Goal: Task Accomplishment & Management: Complete application form

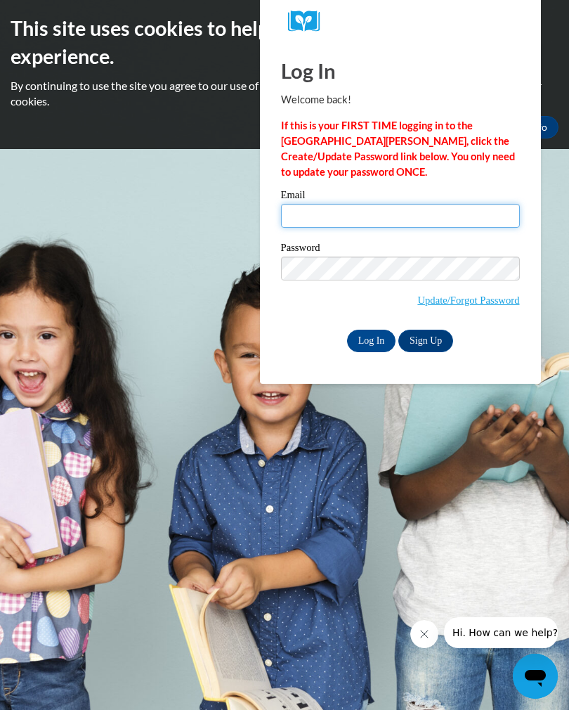
click at [424, 214] on input "Email" at bounding box center [400, 216] width 239 height 24
type input "[EMAIL_ADDRESS][DOMAIN_NAME]"
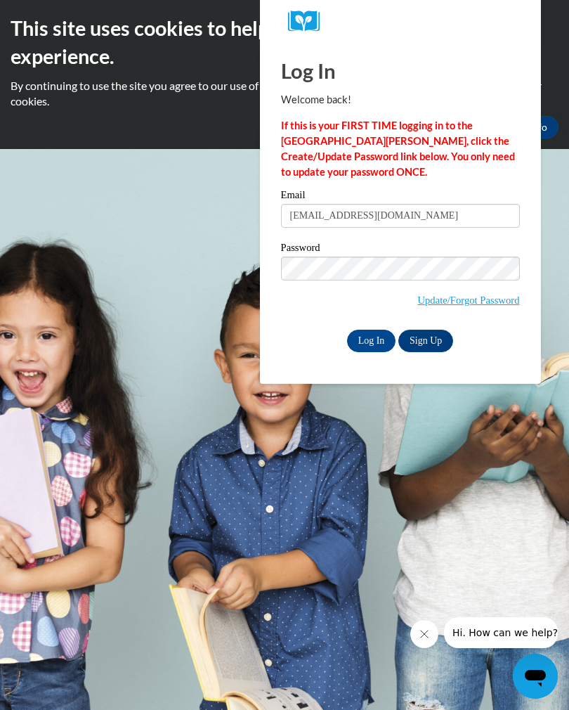
click at [371, 341] on input "Log In" at bounding box center [371, 341] width 49 height 22
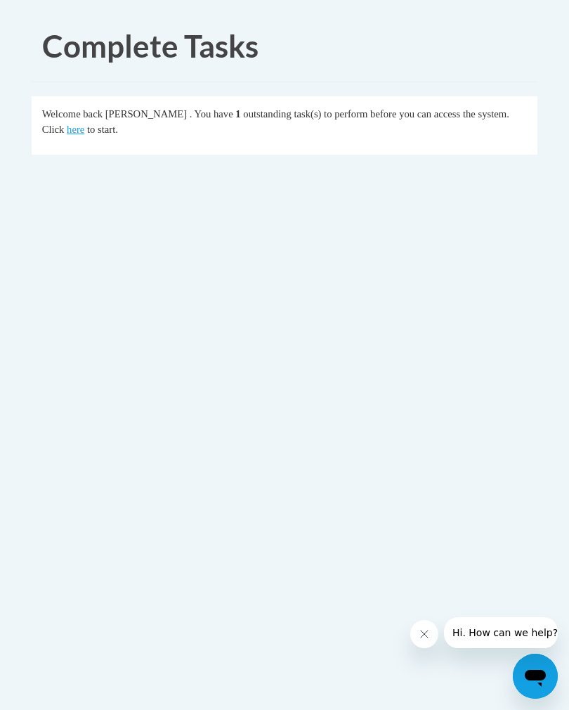
click at [67, 133] on link "here" at bounding box center [76, 129] width 18 height 11
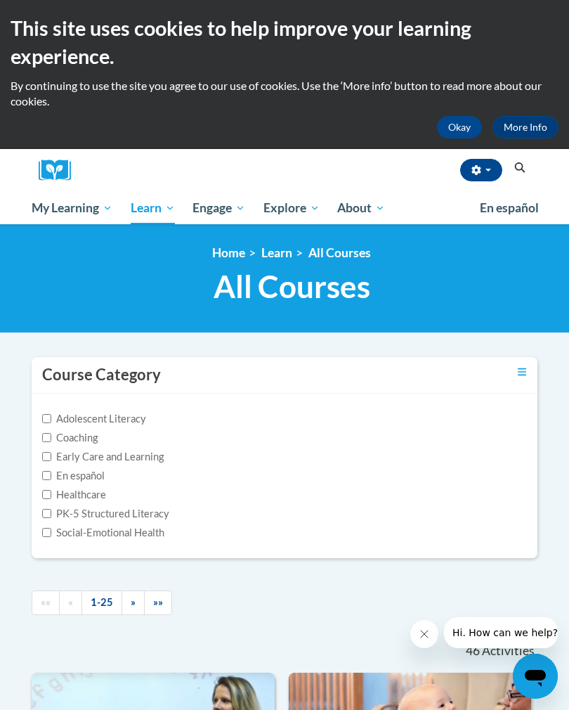
click at [0, 0] on span "My Course Progress" at bounding box center [0, 0] width 0 height 0
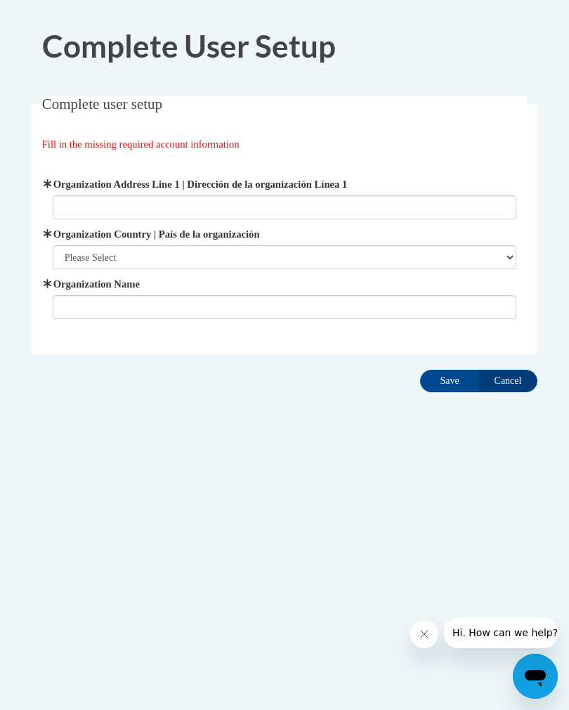
click at [439, 386] on input "Save" at bounding box center [449, 381] width 59 height 22
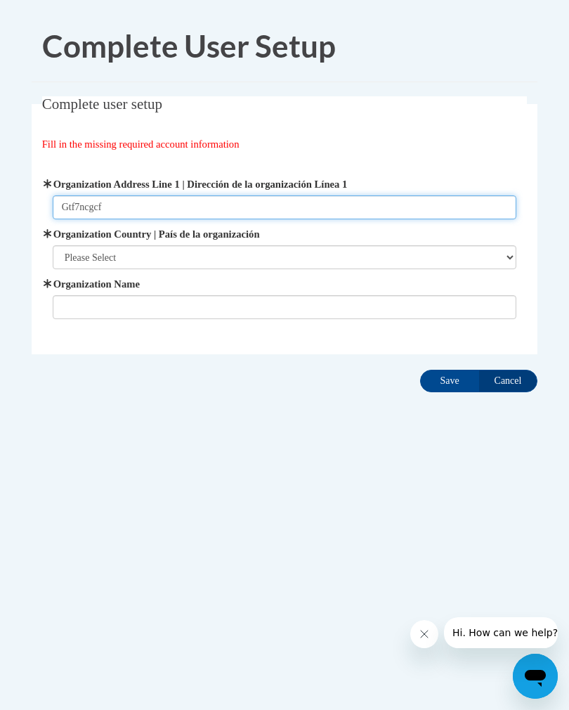
type input "Gtf7ncgcf"
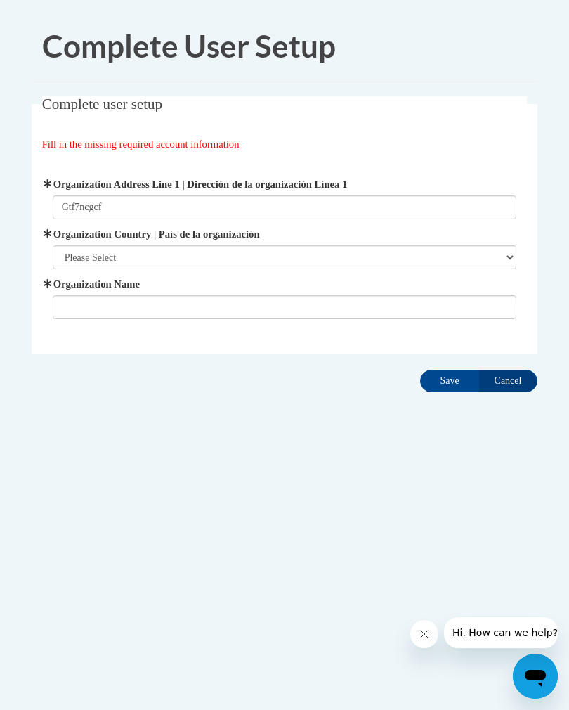
click at [329, 268] on select "Please Select [GEOGRAPHIC_DATA] | [GEOGRAPHIC_DATA] Outside of [GEOGRAPHIC_DATA…" at bounding box center [285, 257] width 465 height 24
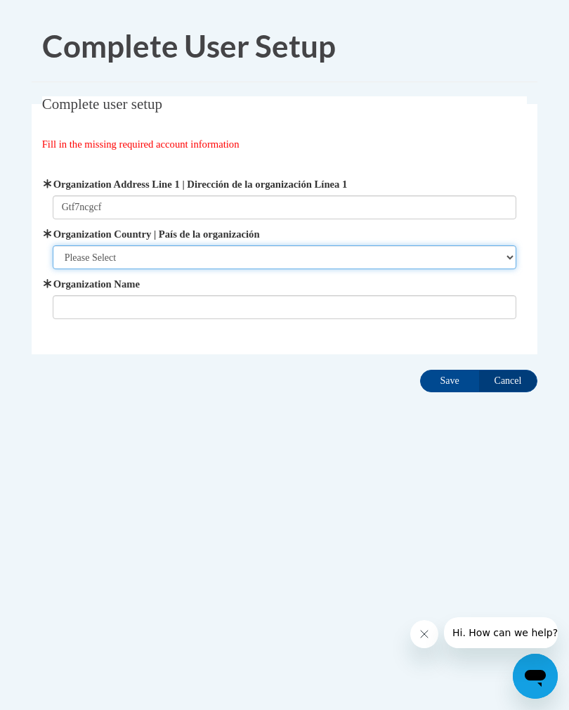
select select "ad49bcad-a171-4b2e-b99c-48b446064914"
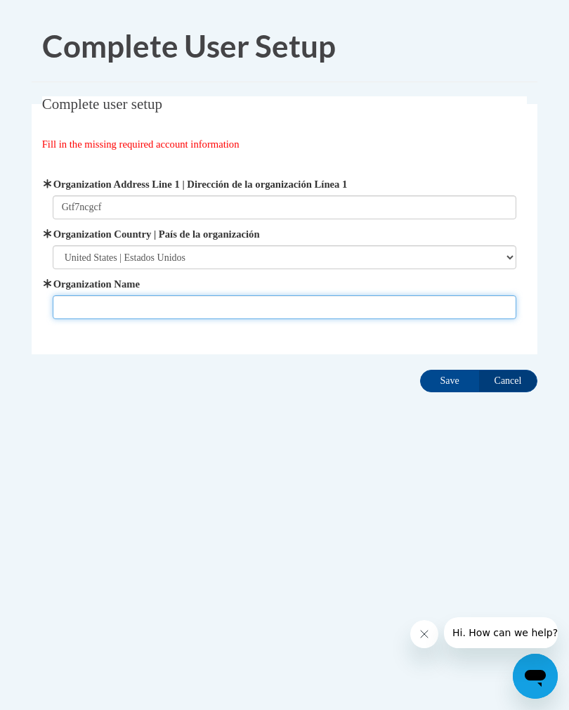
click at [266, 316] on input "Organization Name" at bounding box center [285, 307] width 465 height 24
type input "gdthvff"
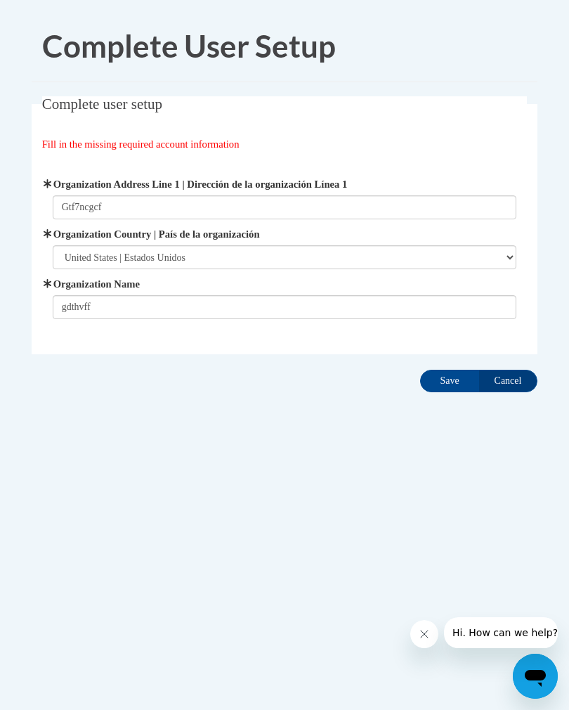
click at [446, 373] on input "Save" at bounding box center [449, 381] width 59 height 22
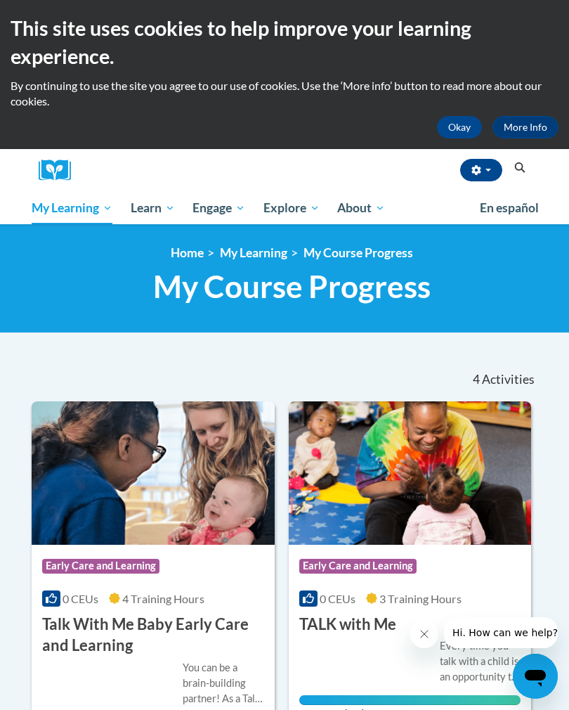
click at [0, 0] on link "Certificates" at bounding box center [0, 0] width 0 height 0
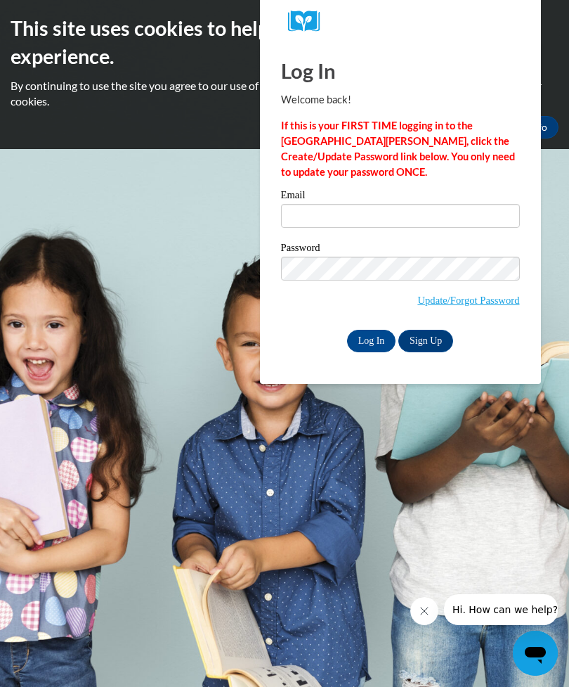
click at [447, 195] on label "Email" at bounding box center [400, 197] width 239 height 14
click at [447, 204] on input "Email" at bounding box center [400, 216] width 239 height 24
click at [441, 214] on input "Email" at bounding box center [400, 216] width 239 height 24
type input "[EMAIL_ADDRESS][DOMAIN_NAME]"
click at [371, 341] on input "Log In" at bounding box center [371, 341] width 49 height 22
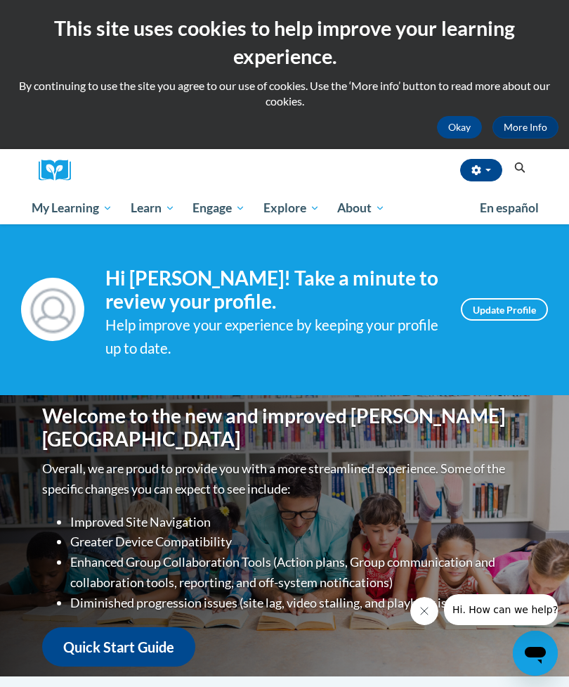
scroll to position [2, 0]
